Goal: Task Accomplishment & Management: Manage account settings

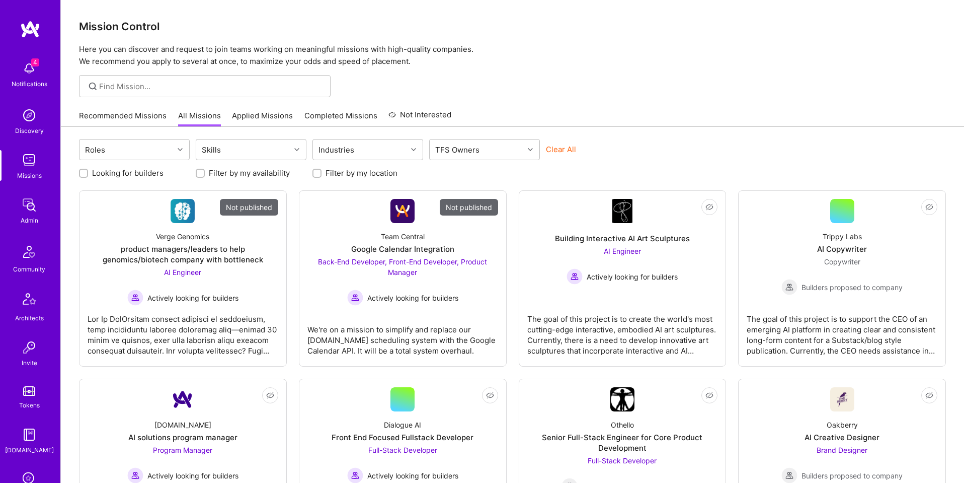
scroll to position [160, 0]
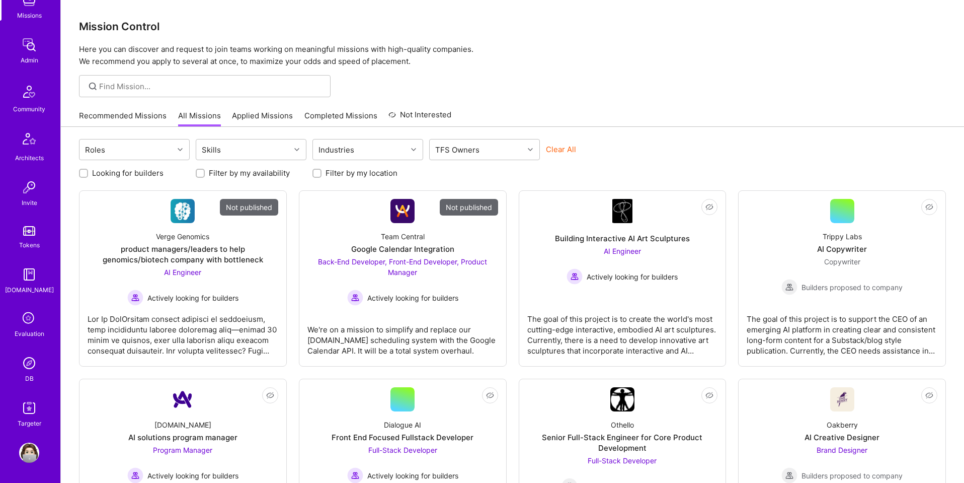
click at [29, 360] on img at bounding box center [29, 363] width 20 height 20
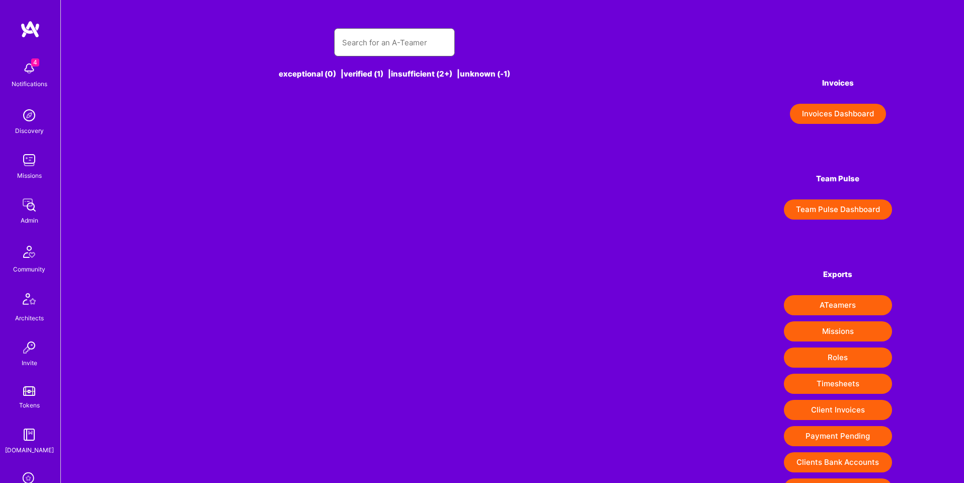
click at [351, 48] on input "text" at bounding box center [394, 43] width 105 height 26
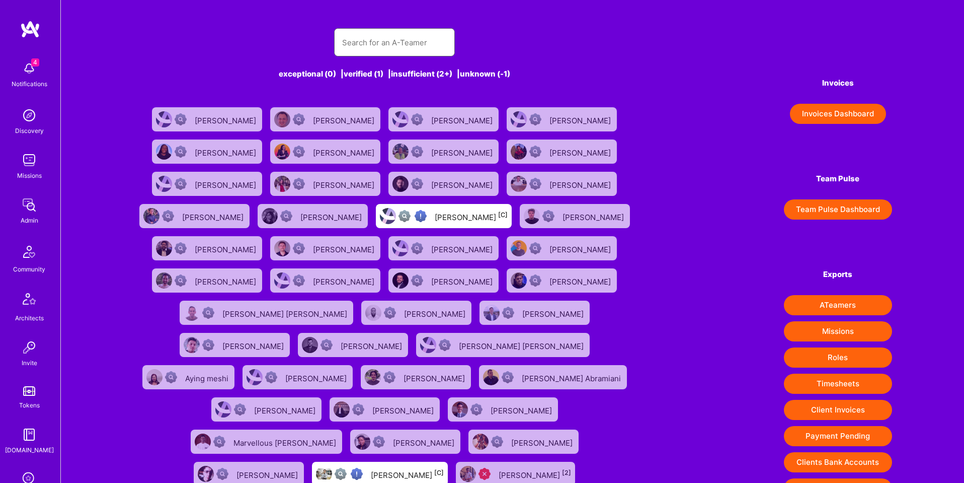
paste input "[EMAIL_ADDRESS][DOMAIN_NAME]"
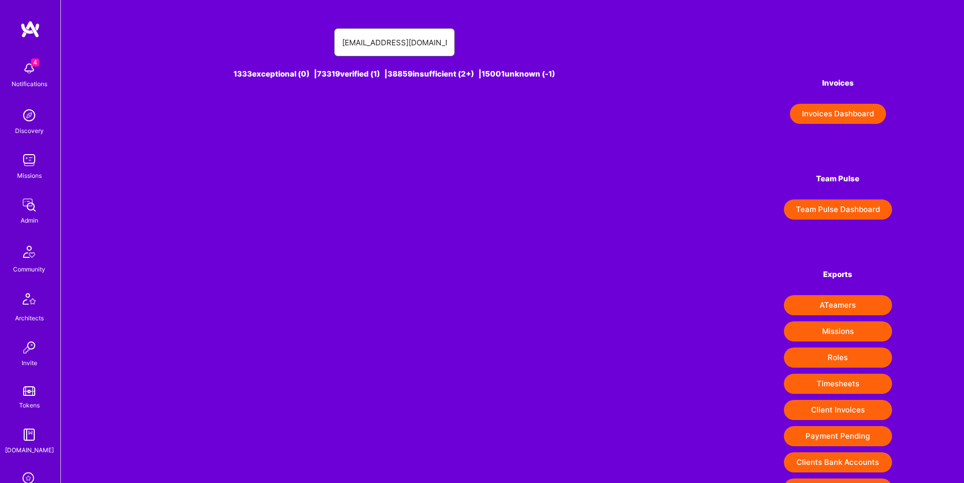
paste input "talhahassan89"
type input "[EMAIL_ADDRESS][DOMAIN_NAME]"
click at [415, 120] on div "[PERSON_NAME] [1]" at bounding box center [403, 119] width 71 height 13
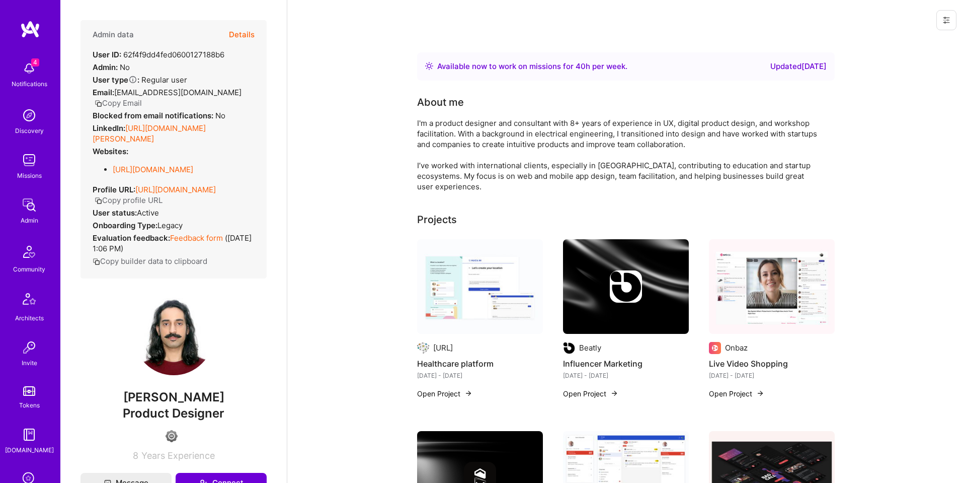
click at [252, 32] on button "Details" at bounding box center [242, 34] width 26 height 29
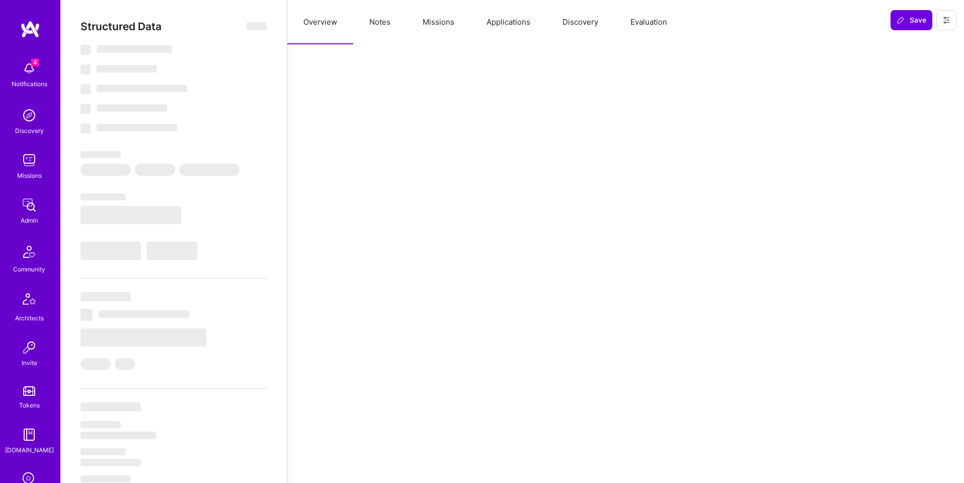
select select "Right Now"
select select "4"
select select "6"
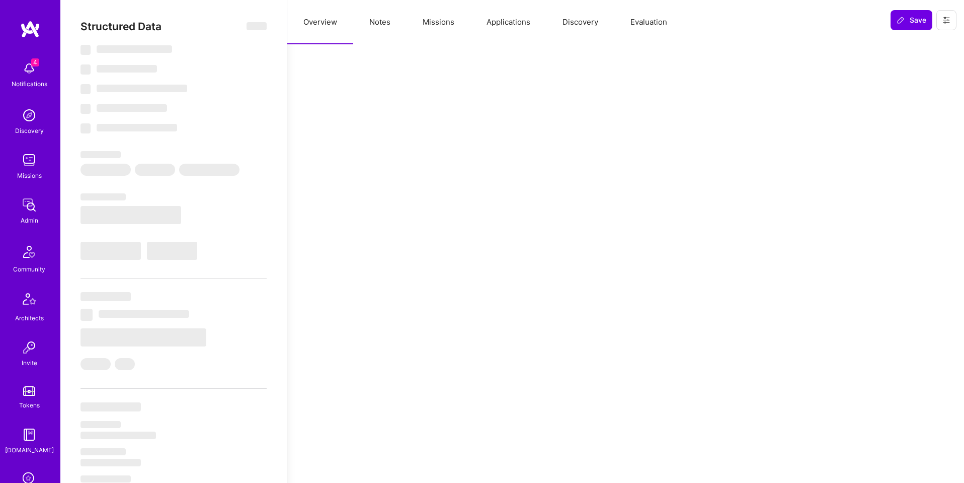
select select "PK"
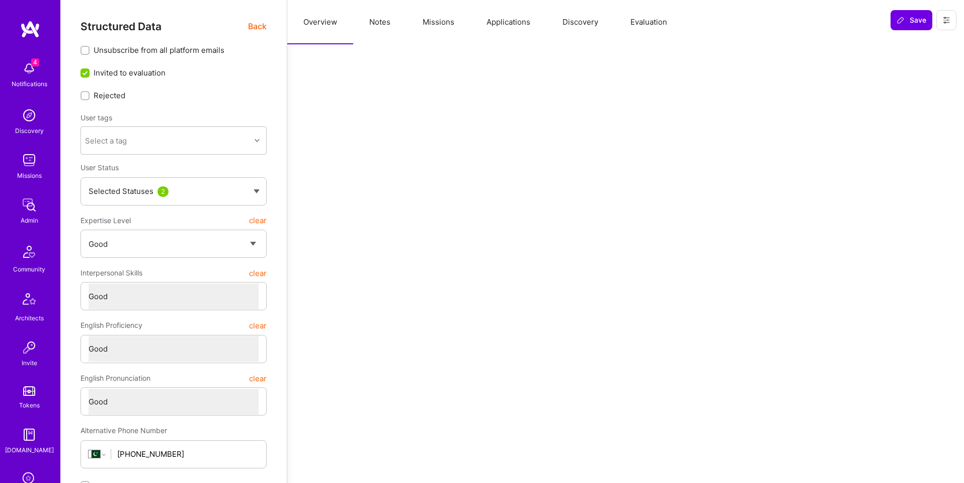
click at [388, 25] on button "Notes" at bounding box center [379, 22] width 53 height 44
type textarea "x"
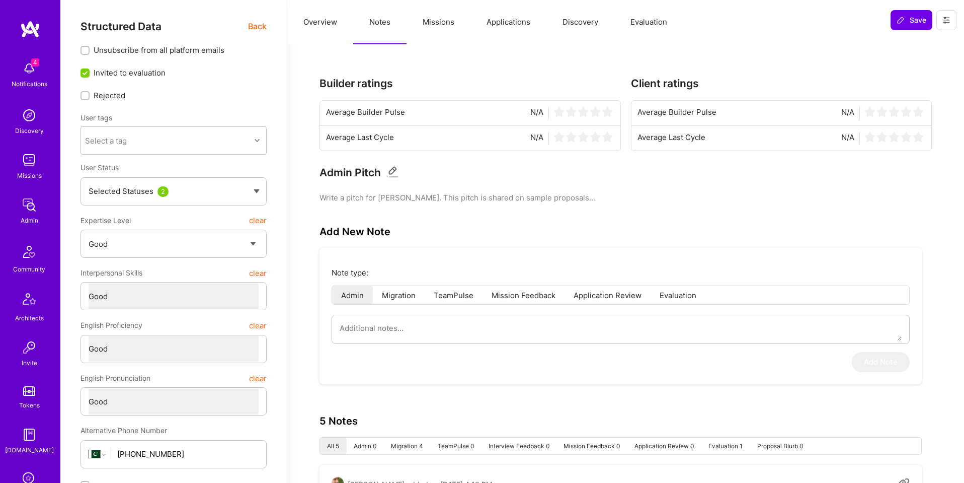
click at [651, 28] on button "Evaluation" at bounding box center [648, 22] width 69 height 44
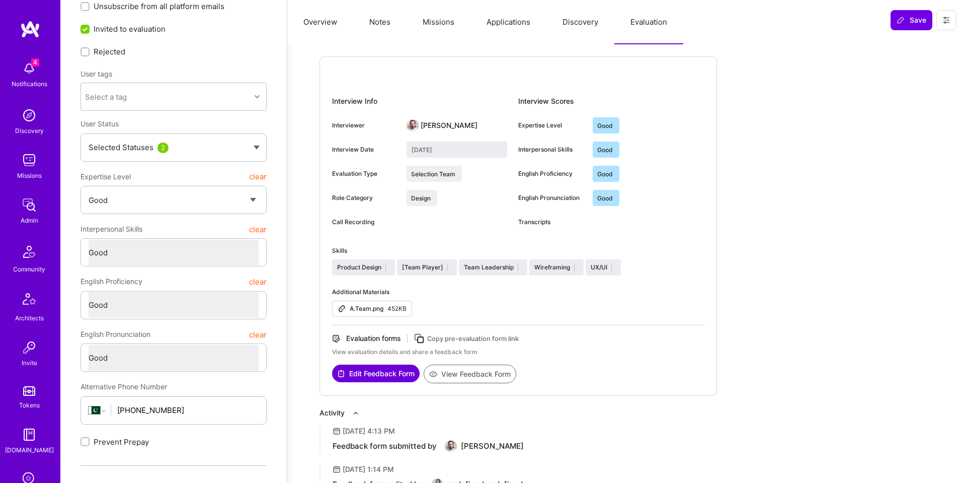
scroll to position [160, 0]
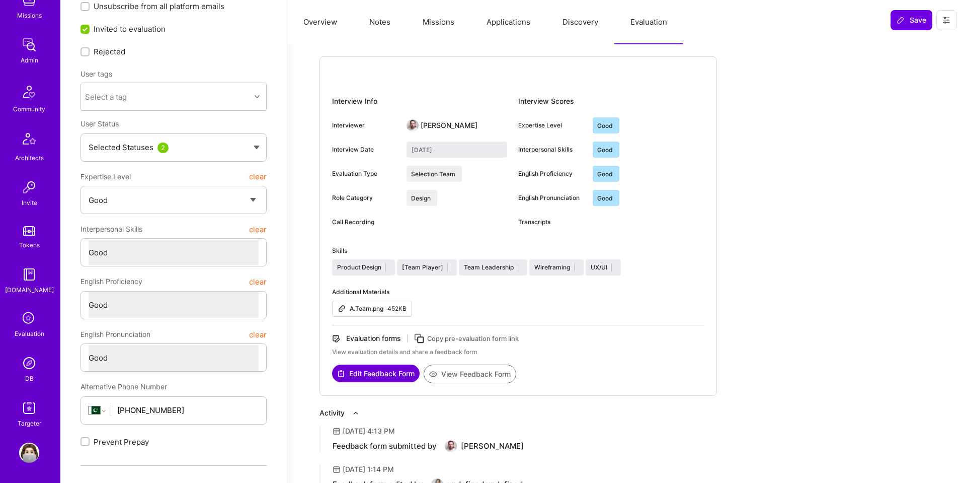
click at [31, 369] on img at bounding box center [29, 363] width 20 height 20
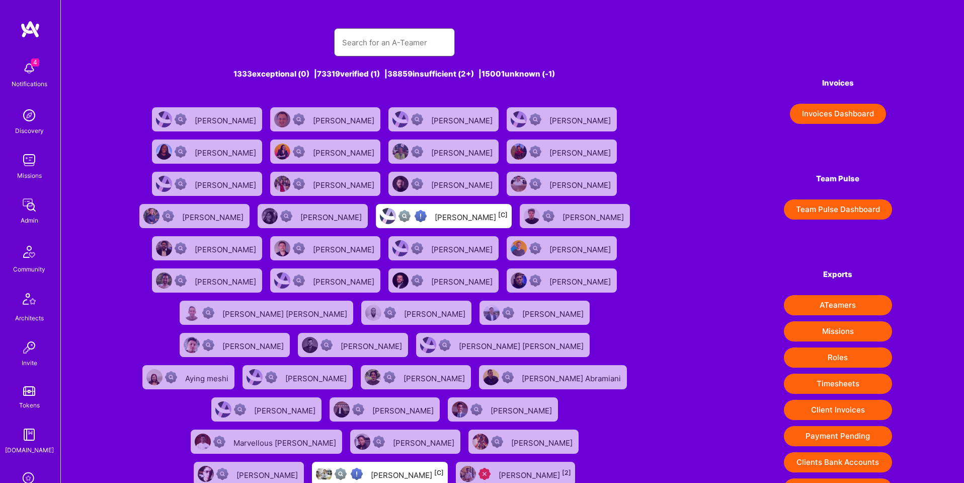
click at [379, 41] on input "text" at bounding box center [394, 43] width 105 height 26
paste input "[EMAIL_ADDRESS][DOMAIN_NAME]"
type input "[EMAIL_ADDRESS][DOMAIN_NAME]"
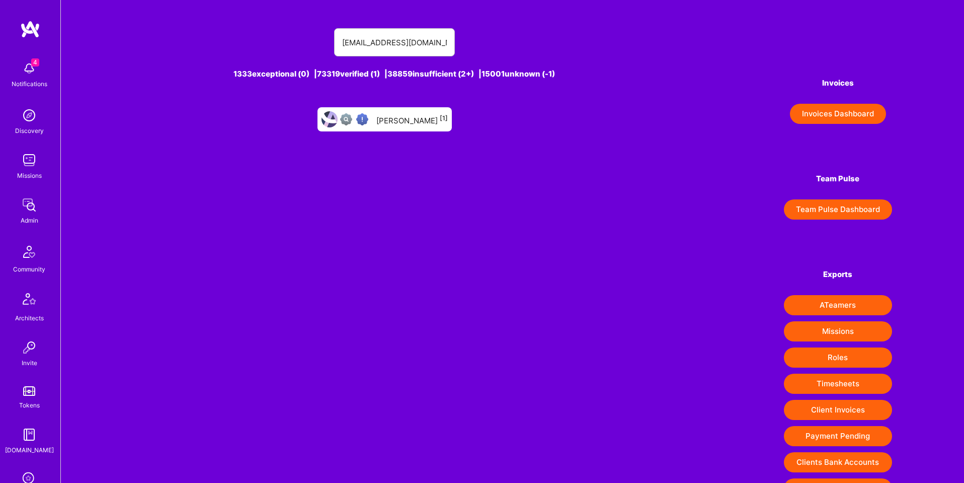
click at [394, 116] on div "[PERSON_NAME] [1]" at bounding box center [411, 119] width 71 height 13
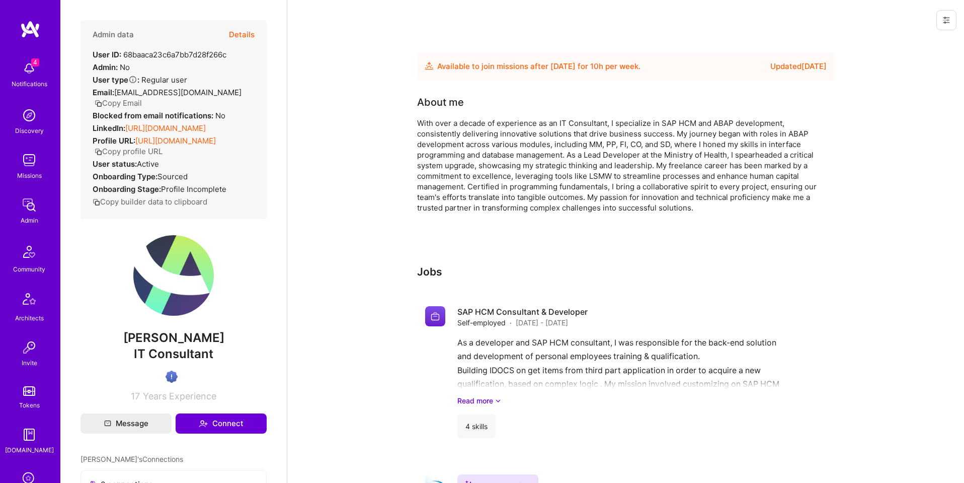
click at [954, 21] on button at bounding box center [946, 20] width 20 height 20
click at [927, 40] on button "Login as Lior" at bounding box center [909, 43] width 93 height 26
